Goal: Information Seeking & Learning: Compare options

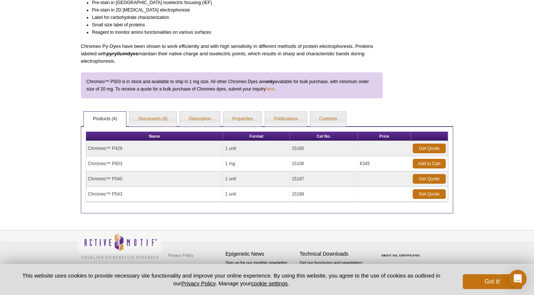
scroll to position [151, 0]
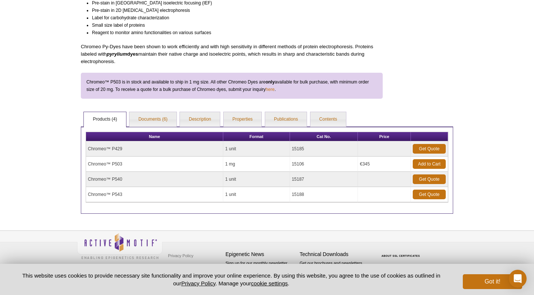
click at [56, 164] on div "Active Motif Logo Enabling Epigenetics Research 0 Search Skip to content Active…" at bounding box center [267, 77] width 534 height 435
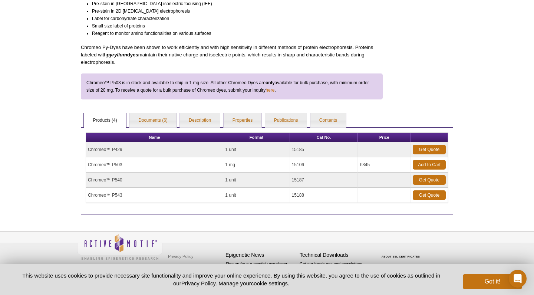
scroll to position [140, 0]
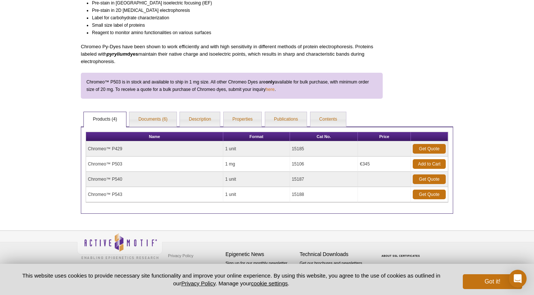
drag, startPoint x: 87, startPoint y: 148, endPoint x: 123, endPoint y: 148, distance: 36.0
click at [123, 148] on td "Chromeo™ P429" at bounding box center [154, 148] width 137 height 15
copy td "Chromeo™ P429"
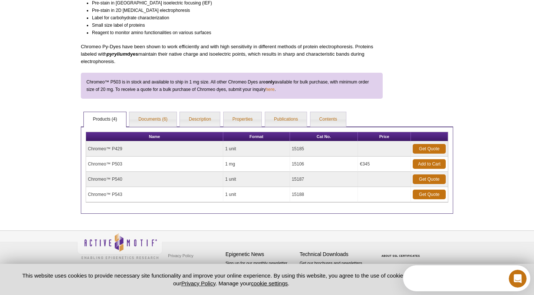
scroll to position [0, 0]
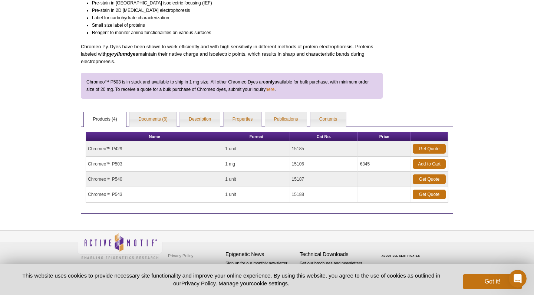
drag, startPoint x: 127, startPoint y: 163, endPoint x: 89, endPoint y: 163, distance: 37.8
click at [89, 163] on td "Chromeo™ P503" at bounding box center [154, 163] width 137 height 15
copy td "Chromeo™ P503"
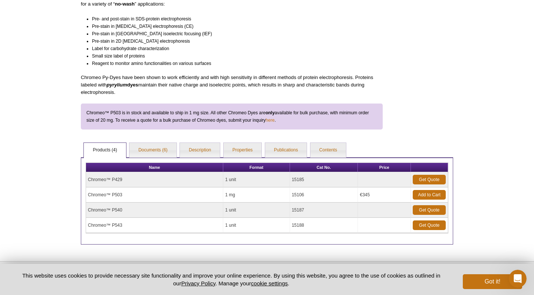
scroll to position [105, 0]
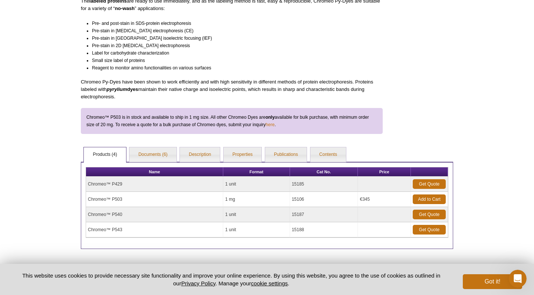
click at [60, 108] on div "Active Motif Logo Enabling Epigenetics Research 0 Search Skip to content Active…" at bounding box center [267, 112] width 534 height 435
click at [255, 157] on link "Properties" at bounding box center [243, 154] width 38 height 15
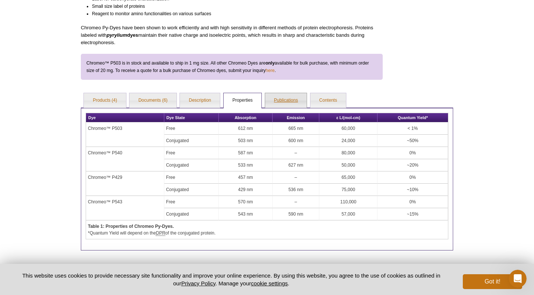
scroll to position [160, 0]
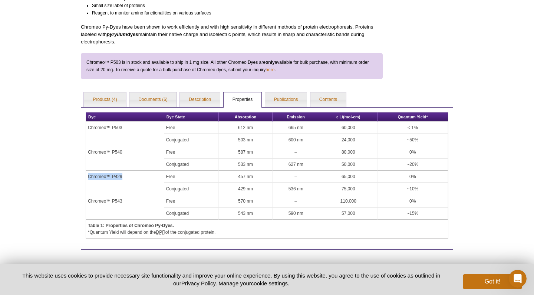
drag, startPoint x: 123, startPoint y: 175, endPoint x: 88, endPoint y: 176, distance: 35.3
click at [88, 176] on td "Chromeo™ P429" at bounding box center [125, 183] width 78 height 24
copy td "Chromeo™ P429"
drag, startPoint x: 123, startPoint y: 200, endPoint x: 87, endPoint y: 201, distance: 35.6
click at [87, 201] on td "Chromeo™ P543" at bounding box center [125, 207] width 78 height 24
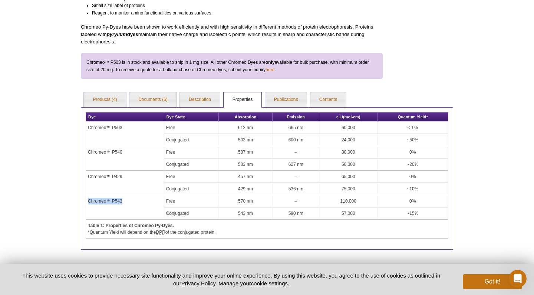
copy td "Chromeo™ P543"
